Goal: Book appointment/travel/reservation

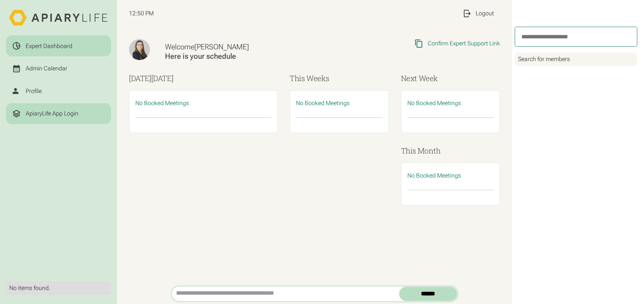
click at [65, 116] on div "ApiaryLife App Login" at bounding box center [52, 114] width 53 height 8
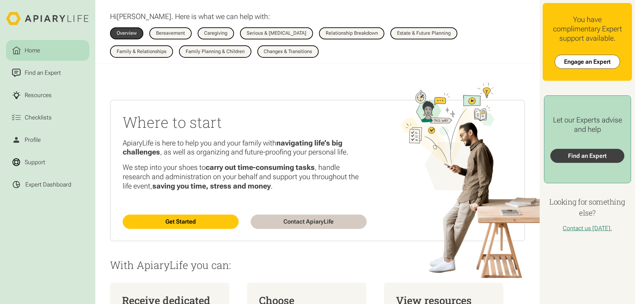
click at [570, 157] on link "Find an Expert" at bounding box center [587, 156] width 74 height 14
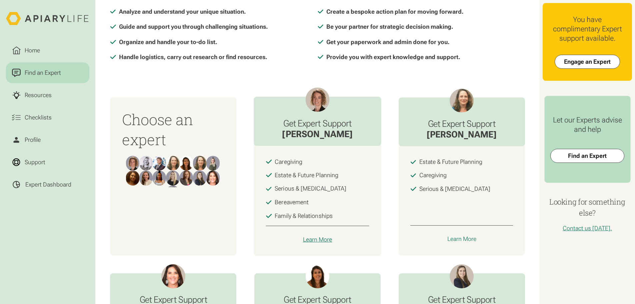
scroll to position [225, 0]
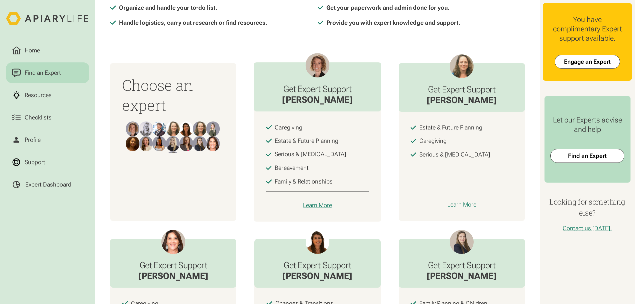
click at [312, 208] on div "Learn More" at bounding box center [317, 205] width 29 height 8
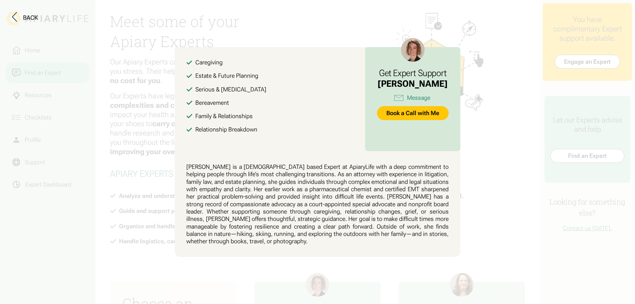
scroll to position [0, 0]
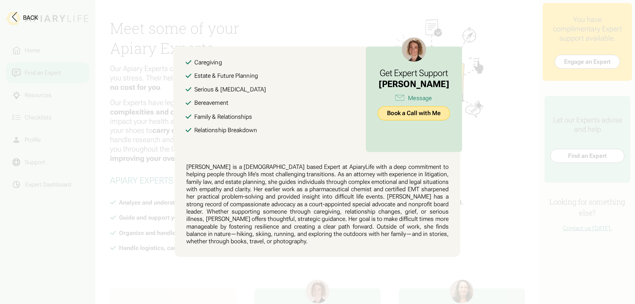
click at [422, 114] on link "Book a Call with Me" at bounding box center [414, 113] width 72 height 14
